Goal: Task Accomplishment & Management: Use online tool/utility

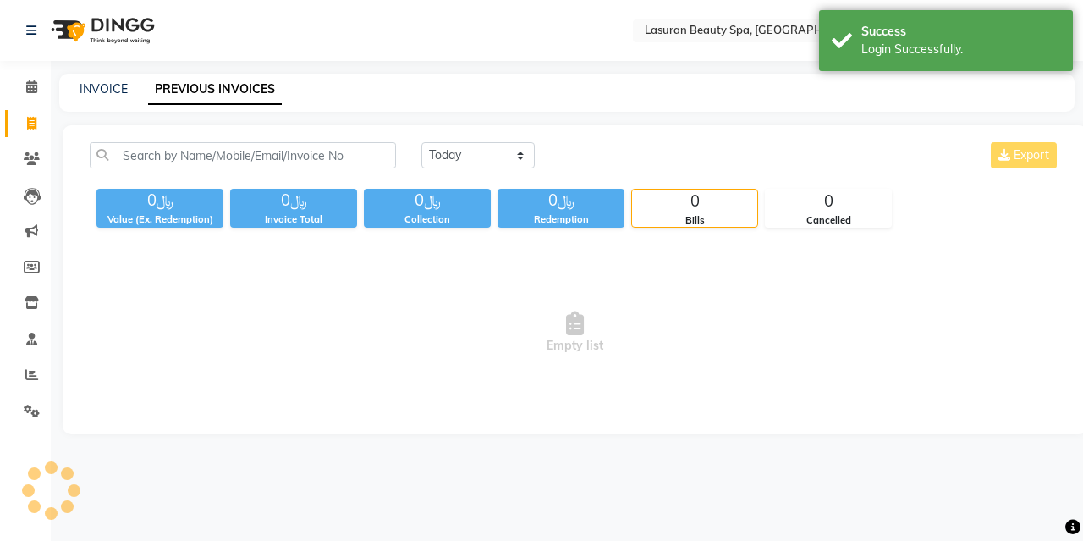
select select "en"
click at [35, 97] on link "Calendar" at bounding box center [25, 88] width 41 height 28
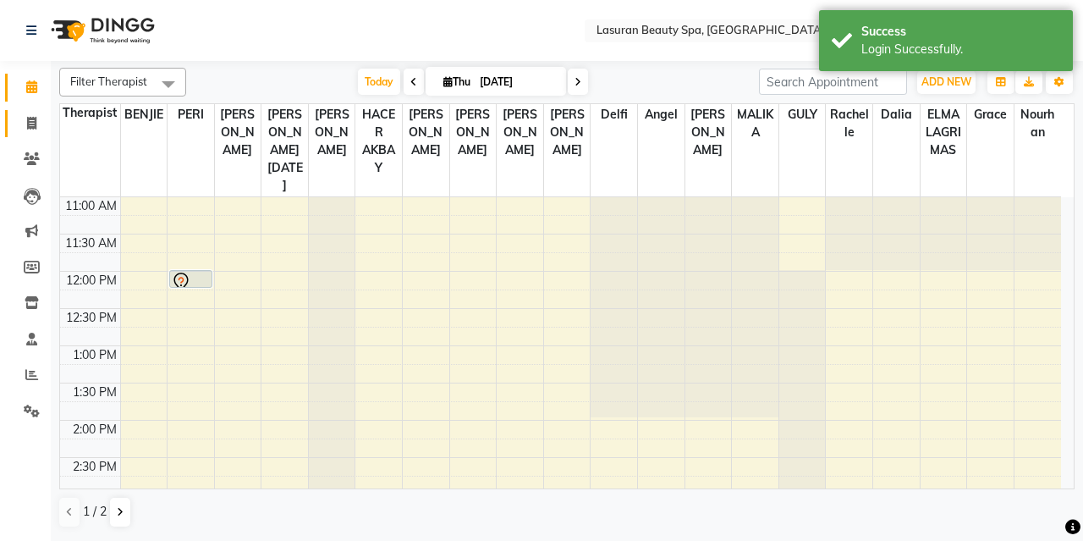
click at [41, 133] on link "Invoice" at bounding box center [25, 124] width 41 height 28
select select "service"
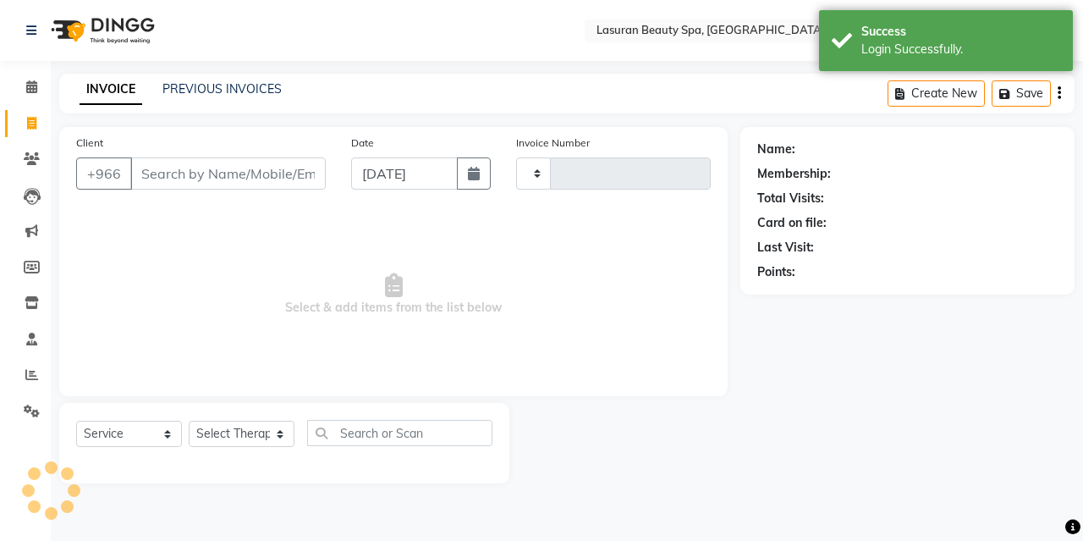
type input "1394"
select select "6941"
click at [41, 163] on span at bounding box center [32, 159] width 30 height 19
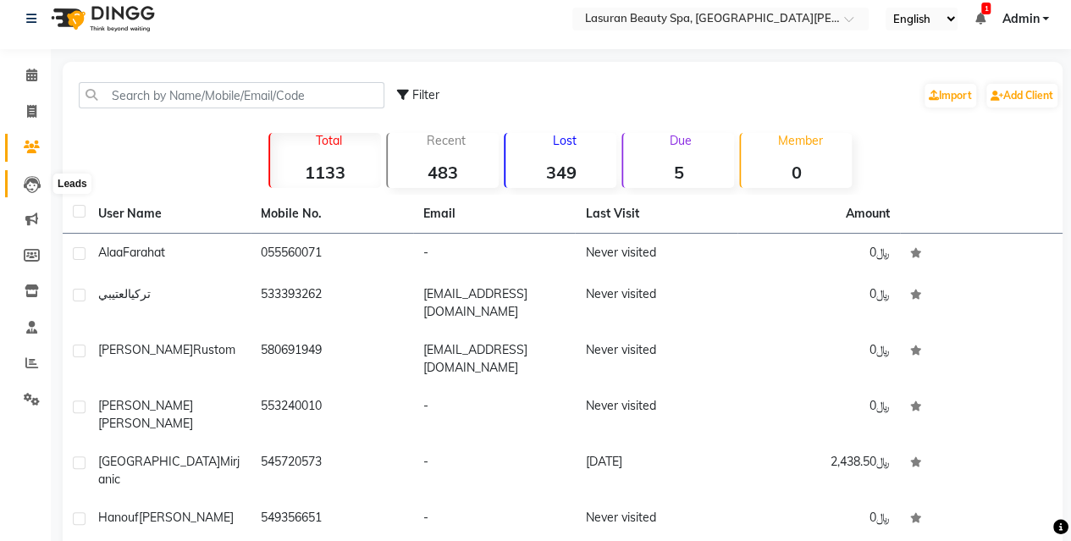
scroll to position [13, 0]
click at [27, 113] on icon at bounding box center [31, 110] width 9 height 13
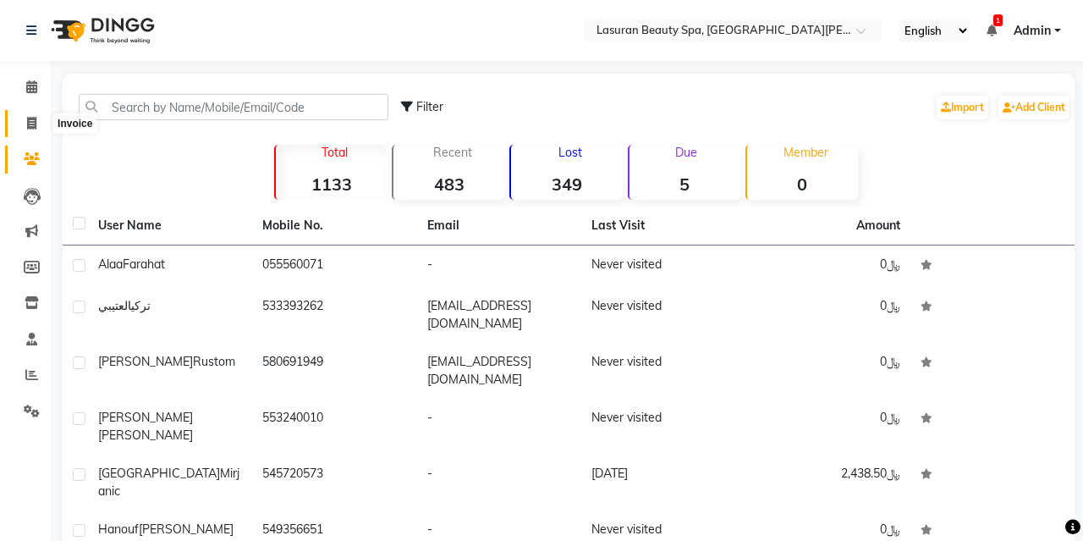
select select "service"
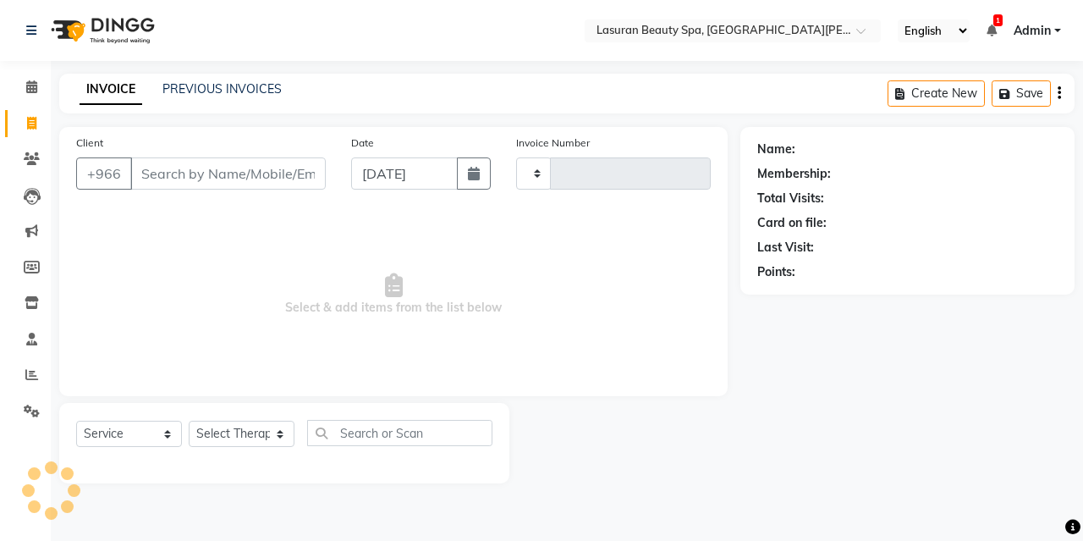
type input "1394"
select select "6941"
click at [173, 183] on input "Client" at bounding box center [228, 173] width 196 height 32
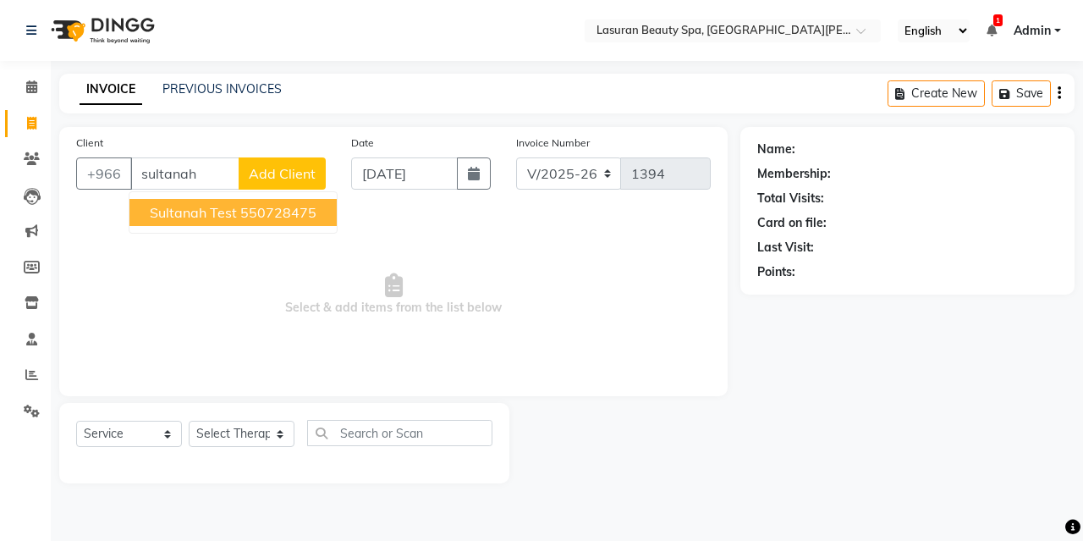
click at [180, 211] on span "Sultanah Test" at bounding box center [193, 212] width 87 height 17
type input "550728475"
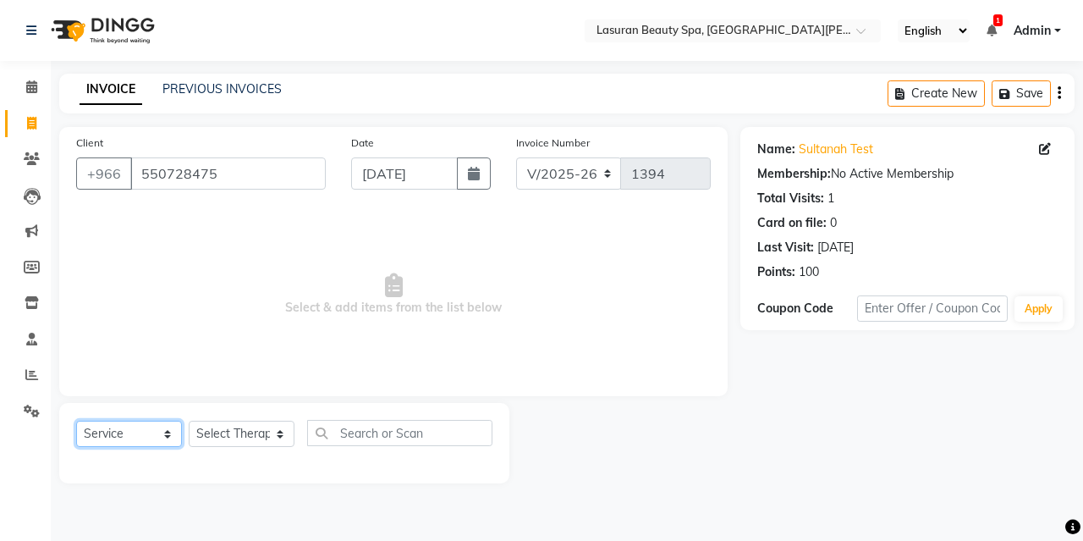
click at [158, 428] on select "Select Service Product Membership Package Voucher Prepaid Gift Card" at bounding box center [129, 434] width 106 height 26
click at [76, 421] on select "Select Service Product Membership Package Voucher Prepaid Gift Card" at bounding box center [129, 434] width 106 height 26
click at [232, 427] on select "Select Therapist [PERSON_NAME] MANDAL [PERSON_NAME] HACER AKBAY [PERSON_NAME][D…" at bounding box center [242, 434] width 106 height 26
select select "81235"
click at [189, 421] on select "Select Therapist [PERSON_NAME] MANDAL [PERSON_NAME] HACER AKBAY [PERSON_NAME][D…" at bounding box center [242, 434] width 106 height 26
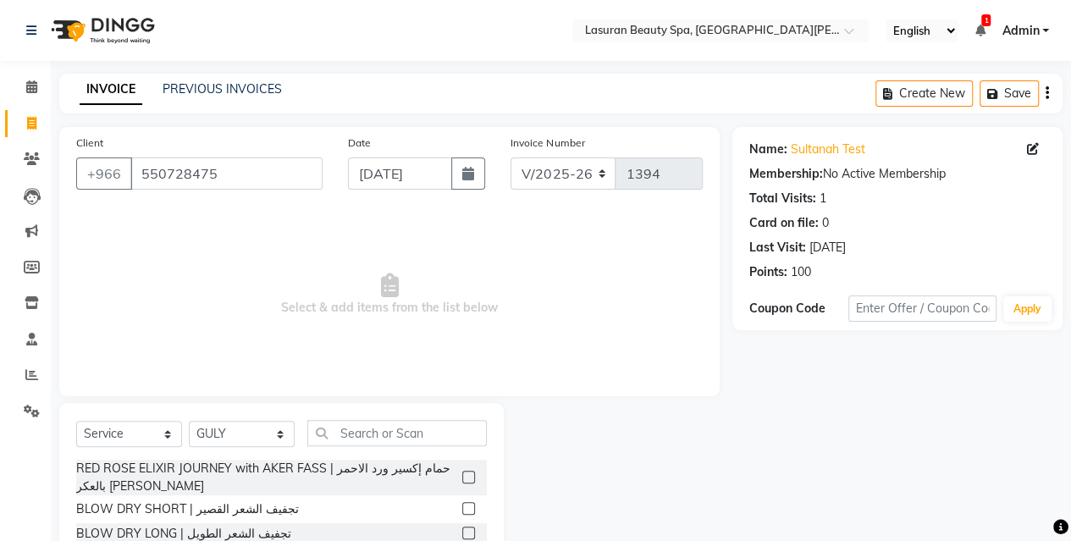
click at [462, 471] on label at bounding box center [468, 477] width 13 height 13
click at [462, 472] on input "checkbox" at bounding box center [467, 477] width 11 height 11
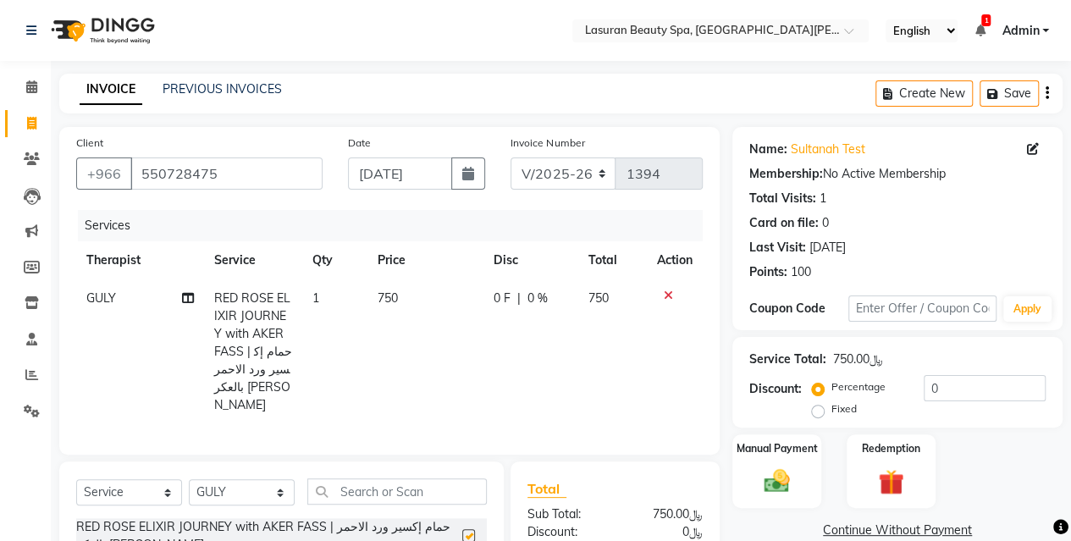
checkbox input "false"
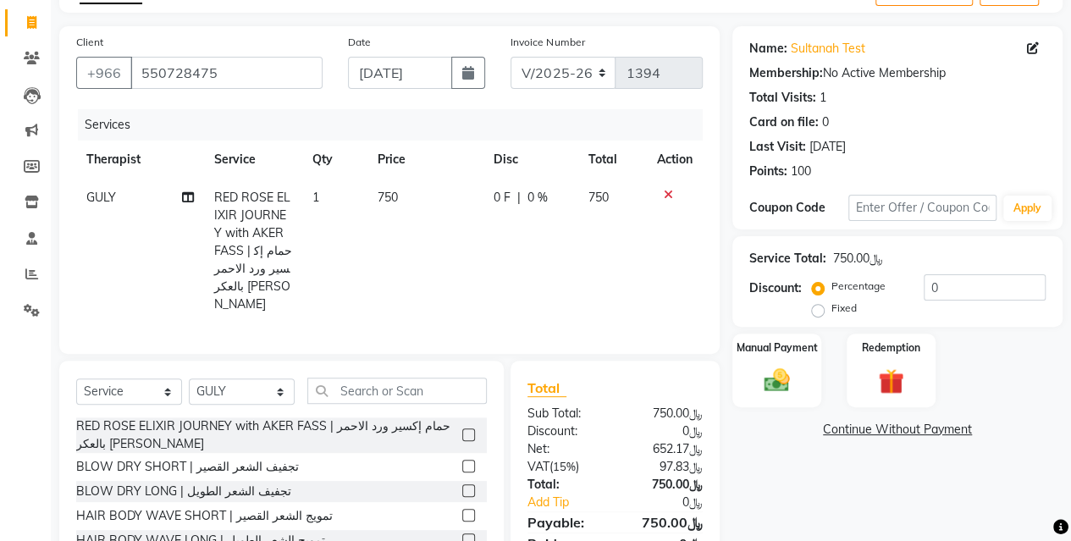
scroll to position [172, 0]
